Goal: Task Accomplishment & Management: Use online tool/utility

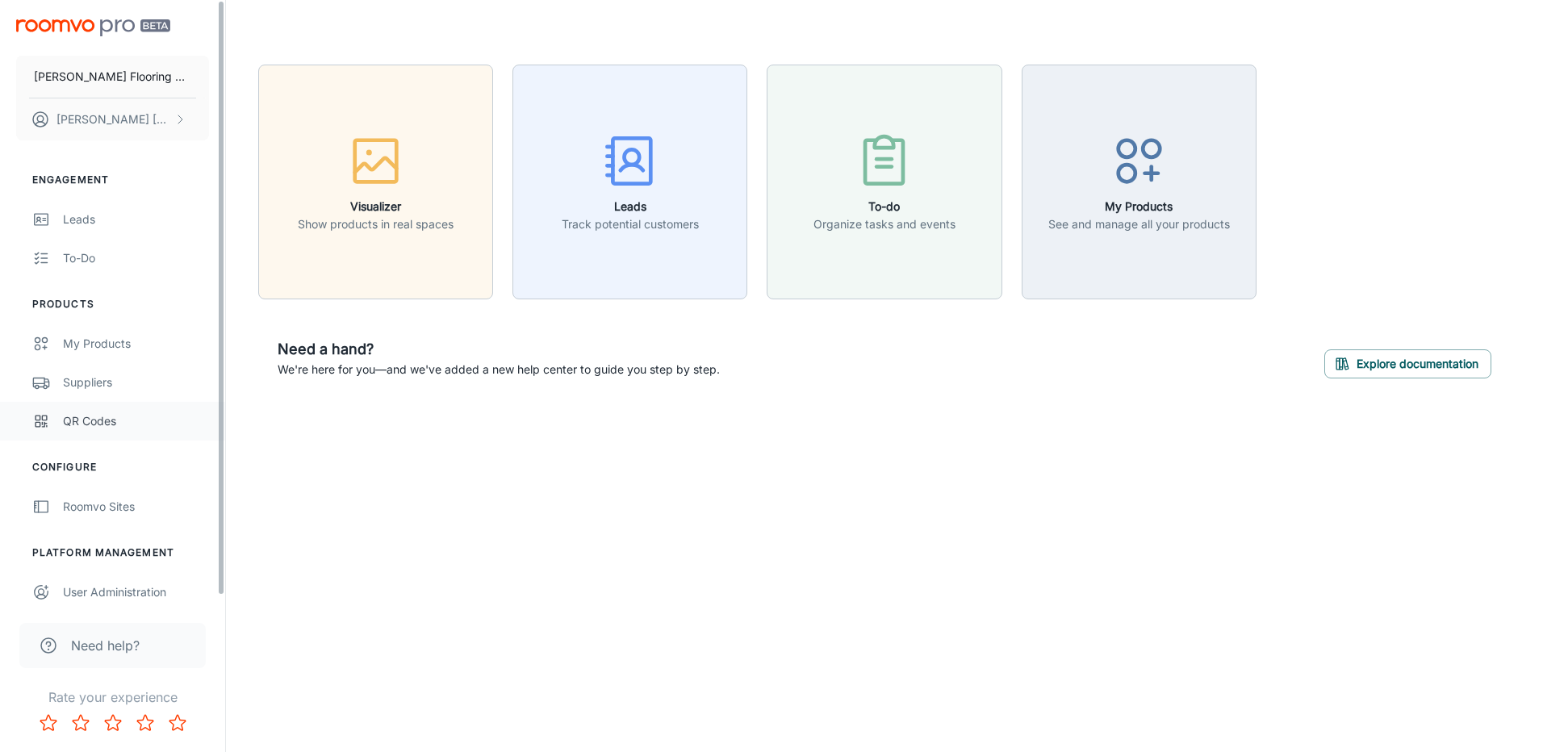
click at [113, 420] on div "QR Codes" at bounding box center [136, 421] width 146 height 18
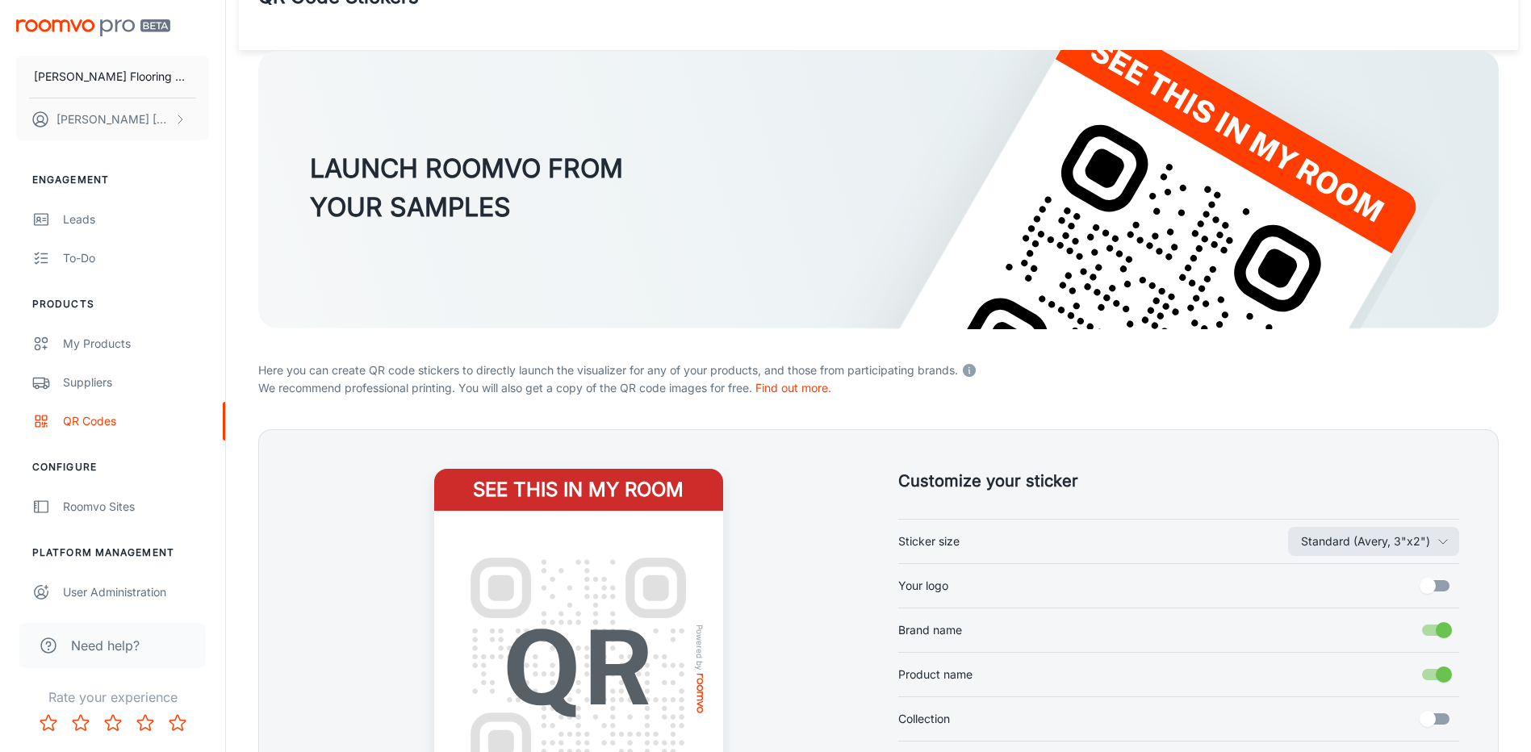
scroll to position [311, 0]
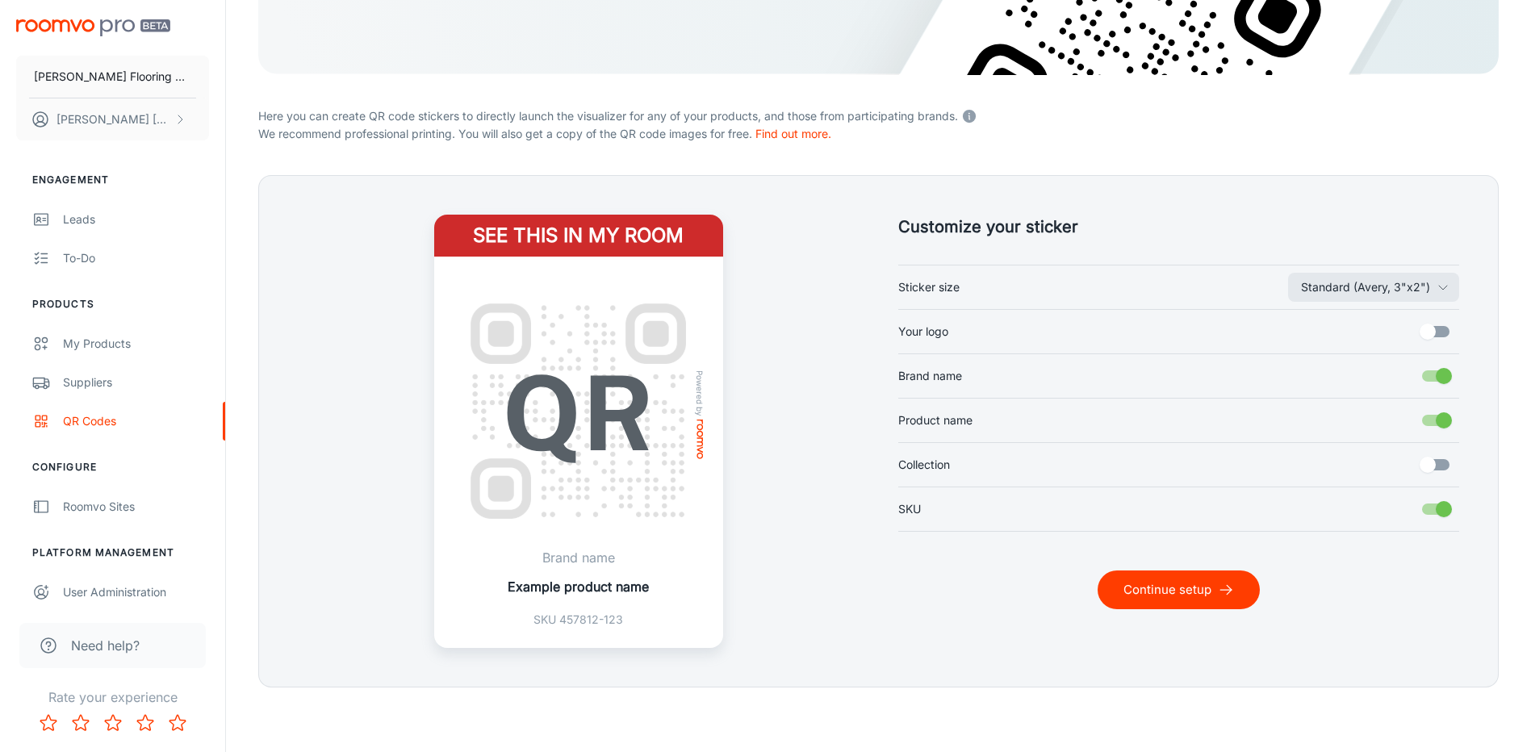
click at [1432, 333] on input "Your logo" at bounding box center [1427, 331] width 92 height 31
checkbox input "true"
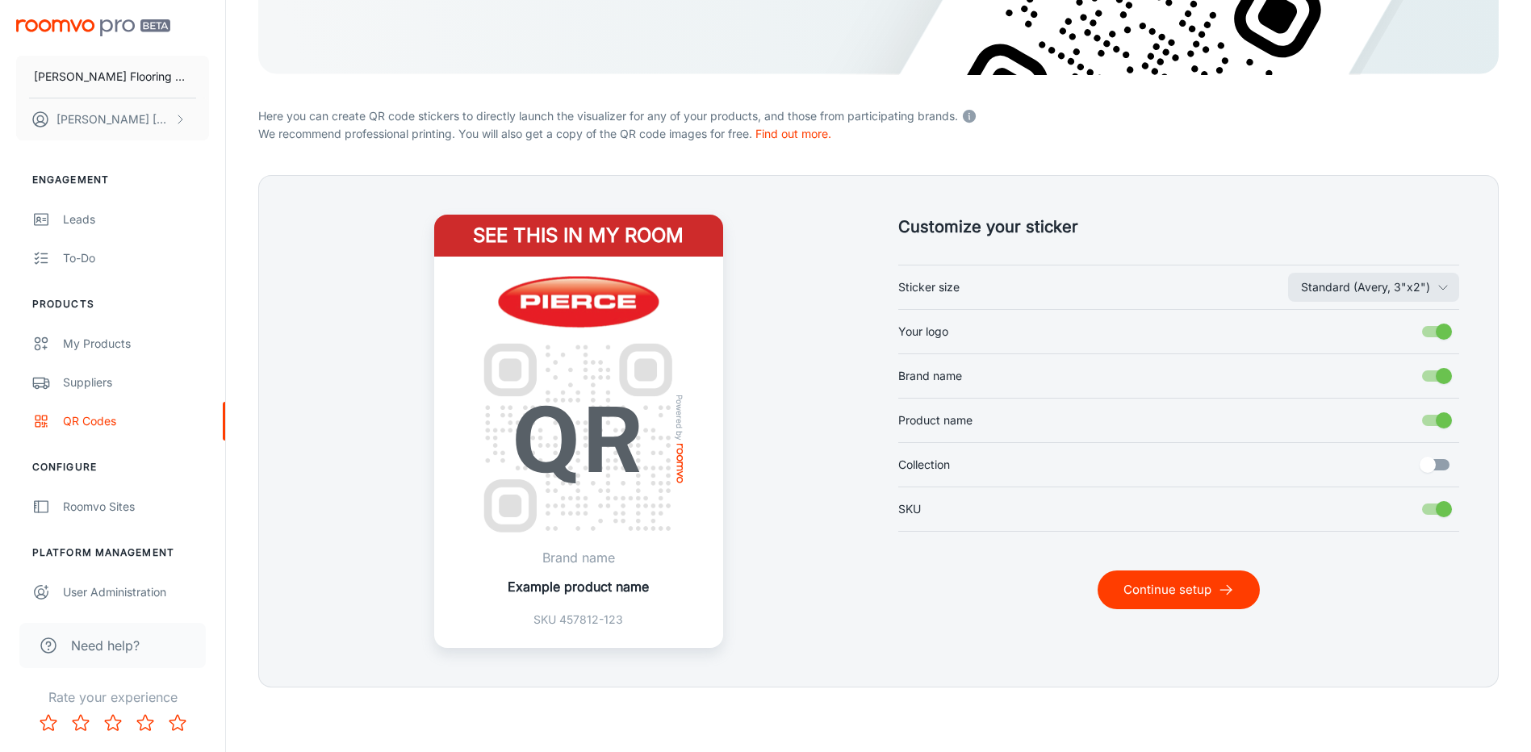
click at [1209, 594] on button "Continue setup" at bounding box center [1178, 589] width 162 height 39
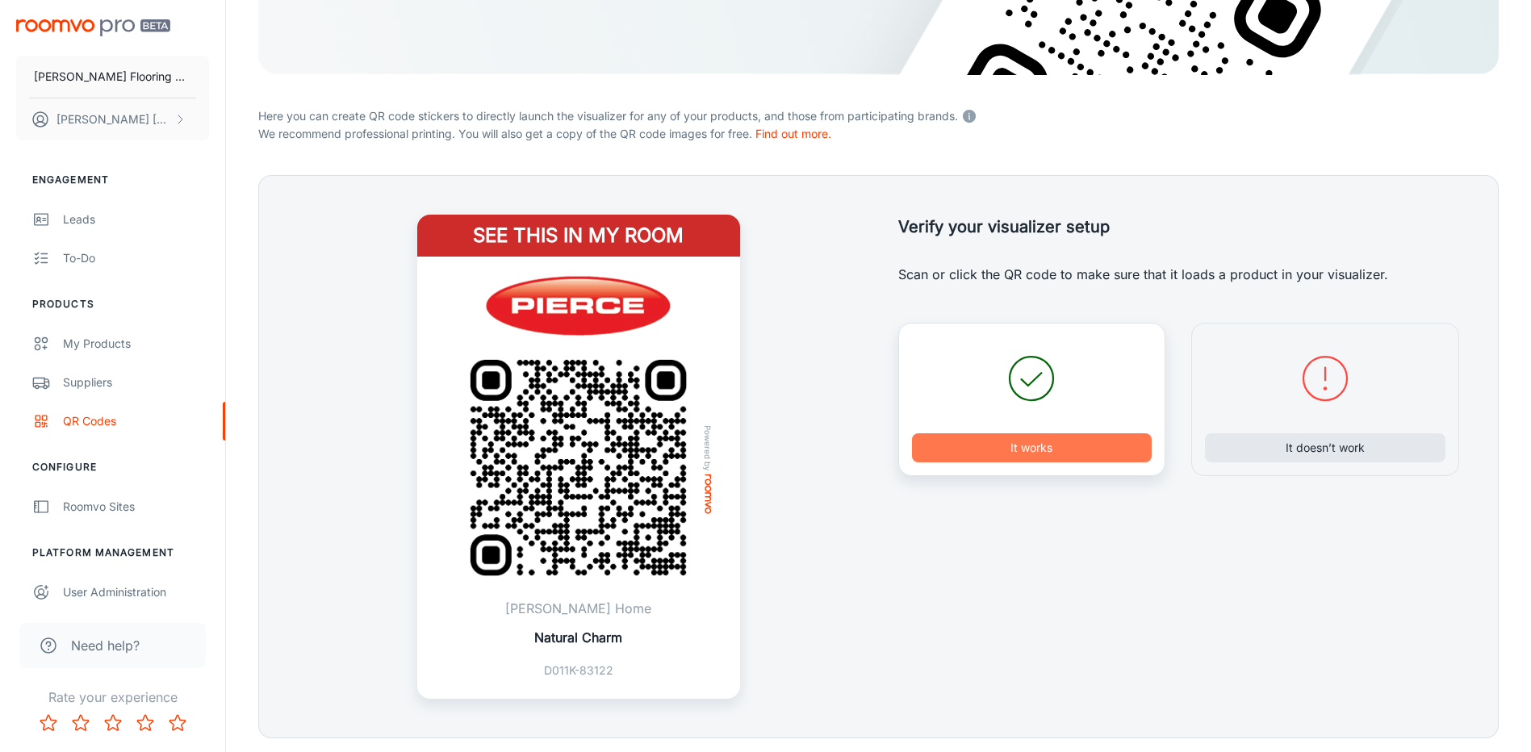
click at [1033, 450] on button "It works" at bounding box center [1032, 447] width 240 height 29
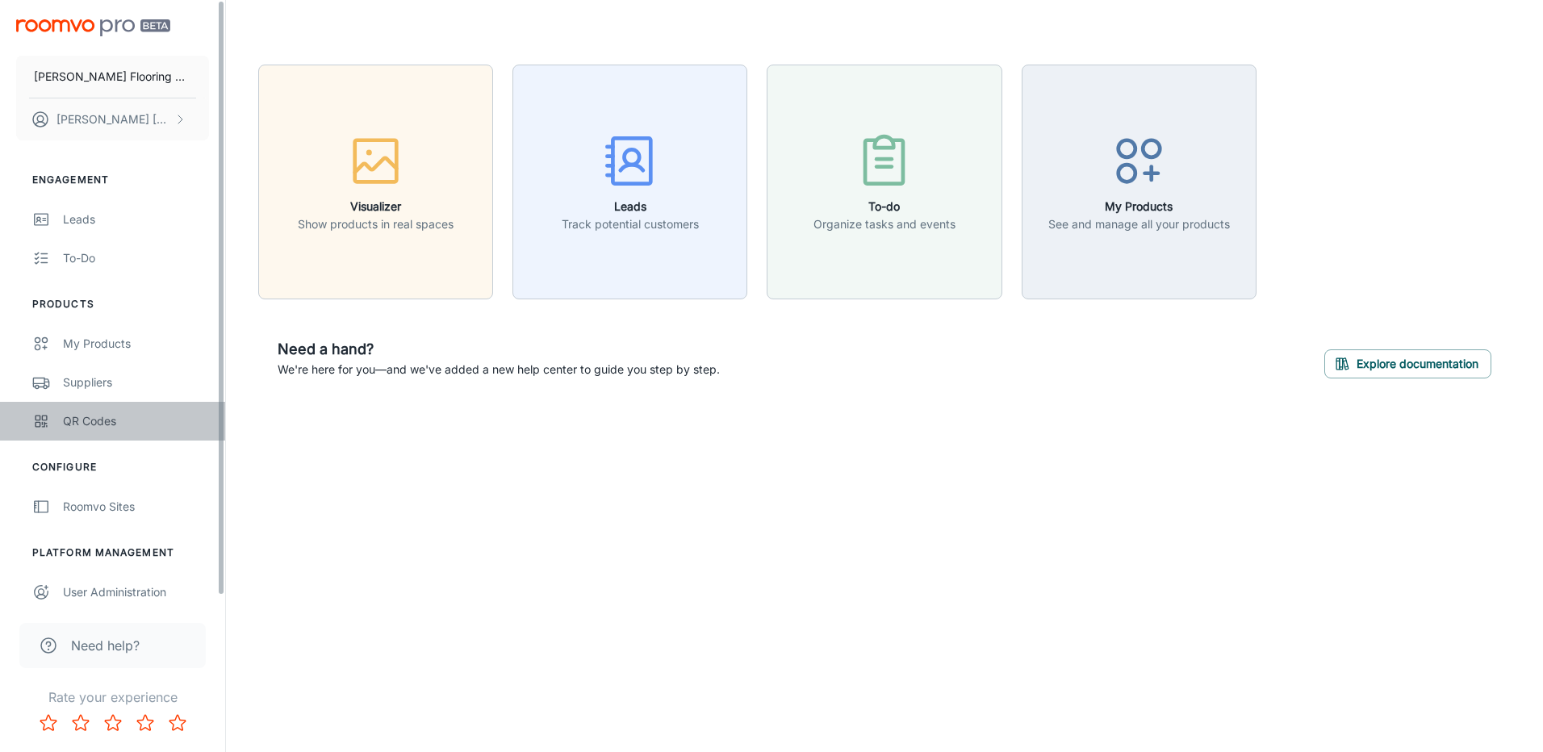
click at [86, 428] on div "QR Codes" at bounding box center [136, 421] width 146 height 18
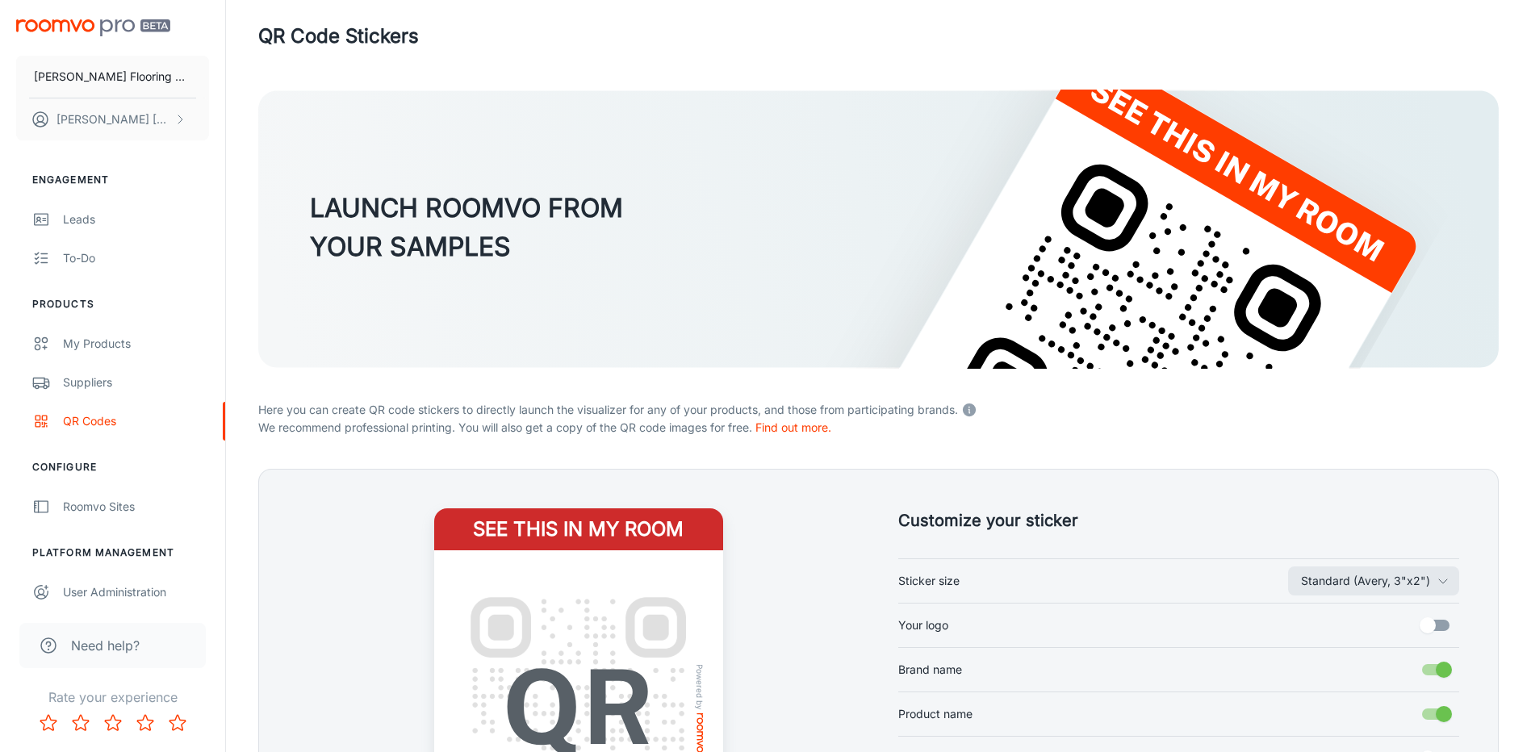
scroll to position [311, 0]
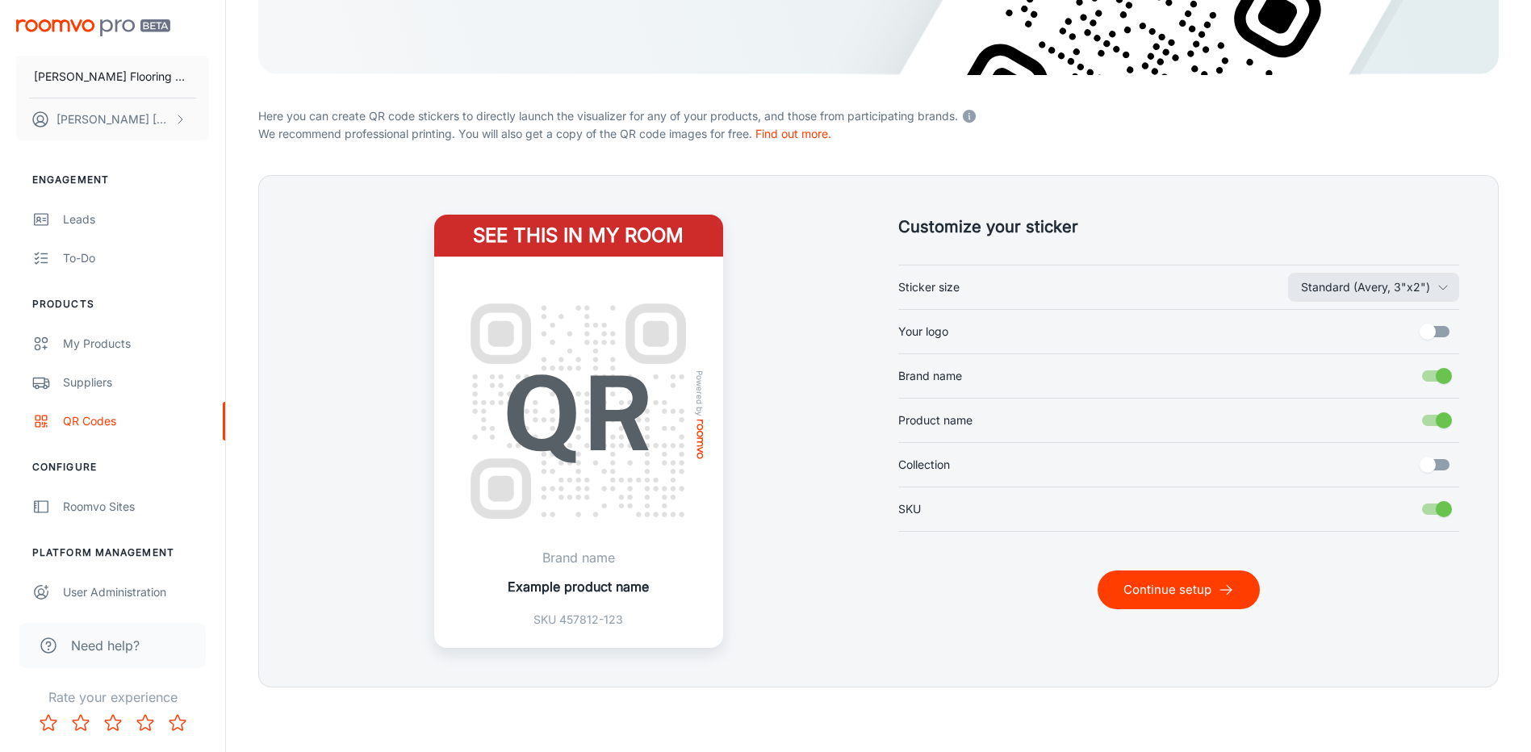
click at [1436, 337] on input "Your logo" at bounding box center [1427, 331] width 92 height 31
checkbox input "true"
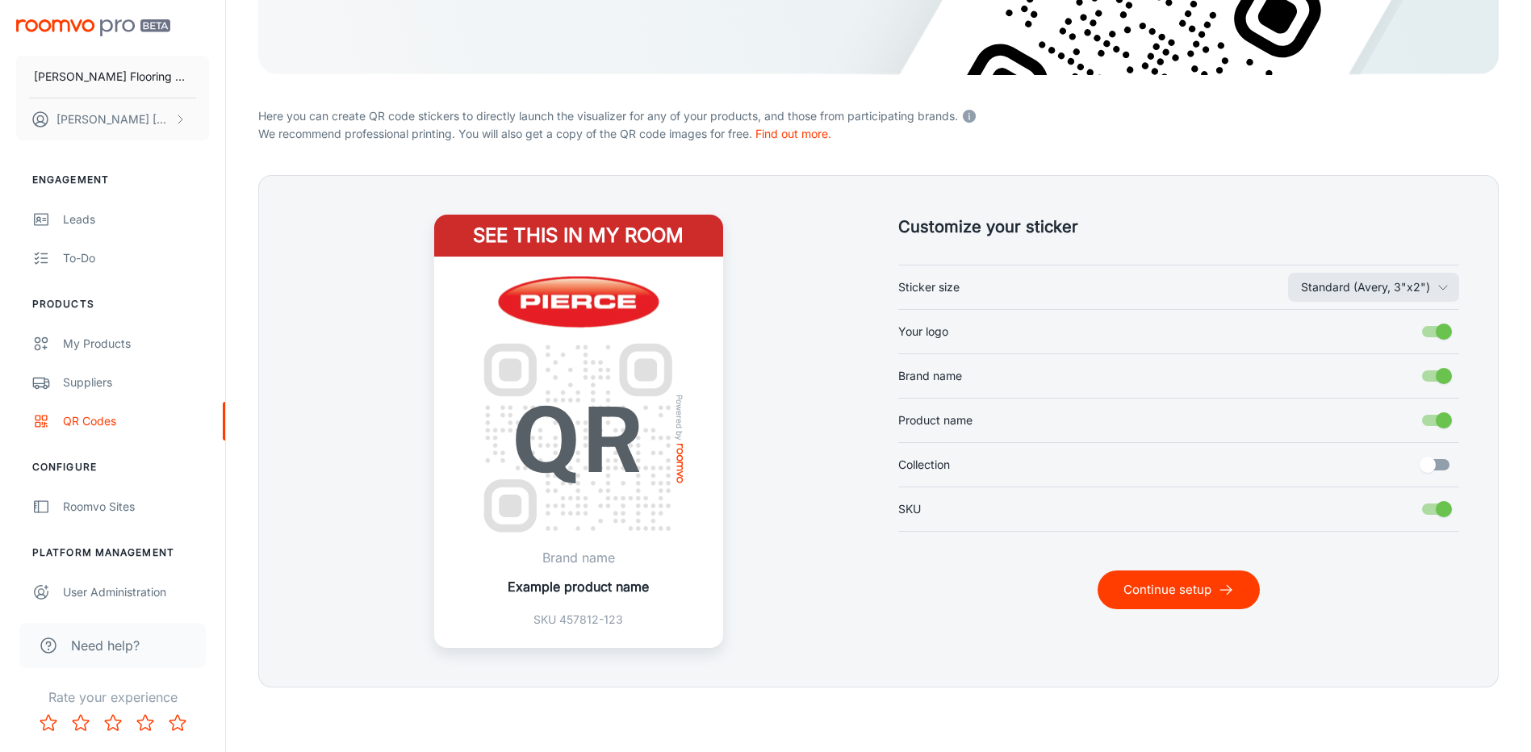
click at [1216, 587] on button "Continue setup" at bounding box center [1178, 589] width 162 height 39
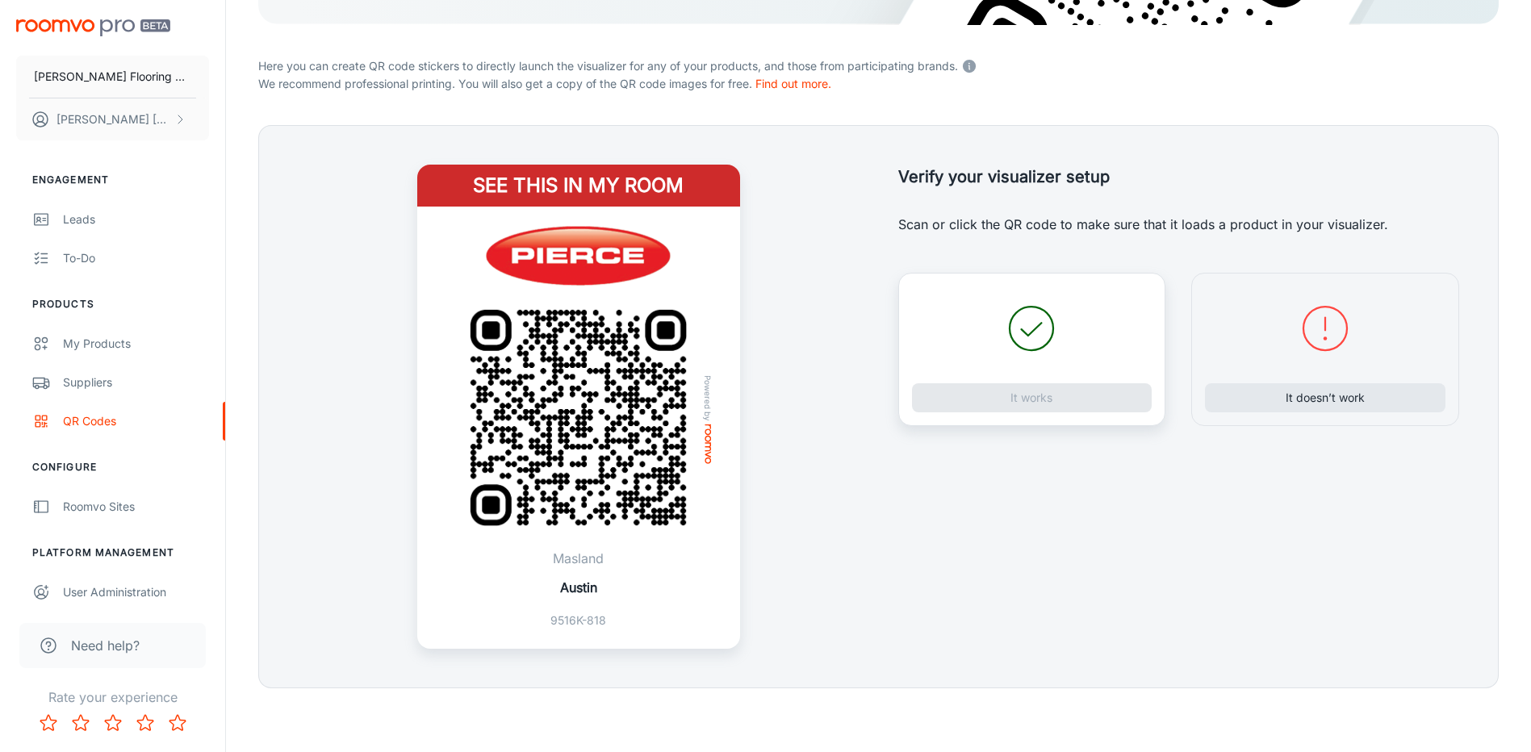
scroll to position [361, 0]
click at [1047, 400] on button "It works" at bounding box center [1032, 396] width 240 height 29
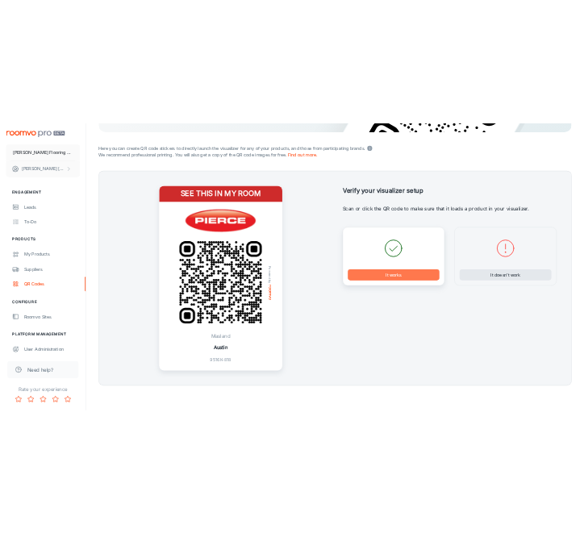
scroll to position [0, 0]
